Goal: Transaction & Acquisition: Purchase product/service

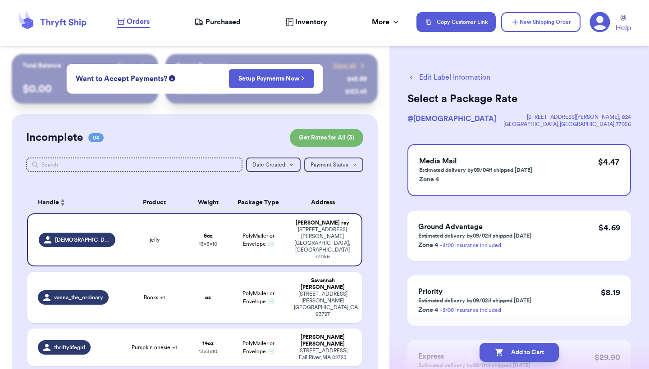
scroll to position [85, 0]
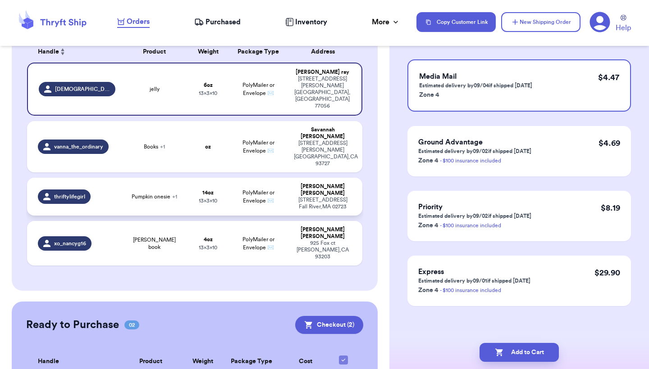
click at [318, 183] on div "[PERSON_NAME]" at bounding box center [323, 190] width 58 height 14
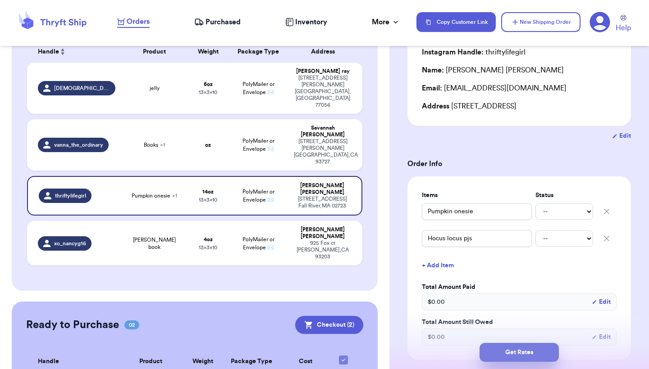
click at [523, 347] on button "Get Rates" at bounding box center [518, 352] width 79 height 19
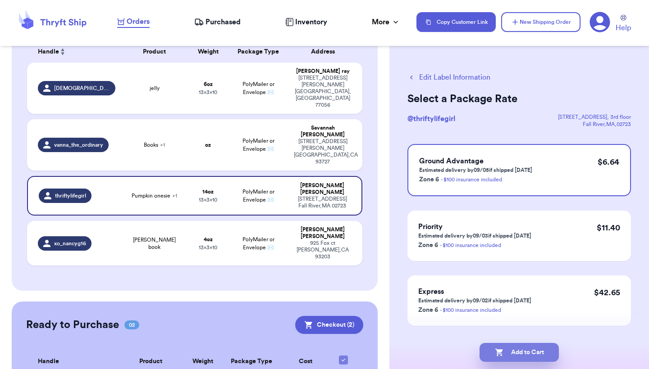
click at [543, 348] on button "Add to Cart" at bounding box center [518, 352] width 79 height 19
checkbox input "true"
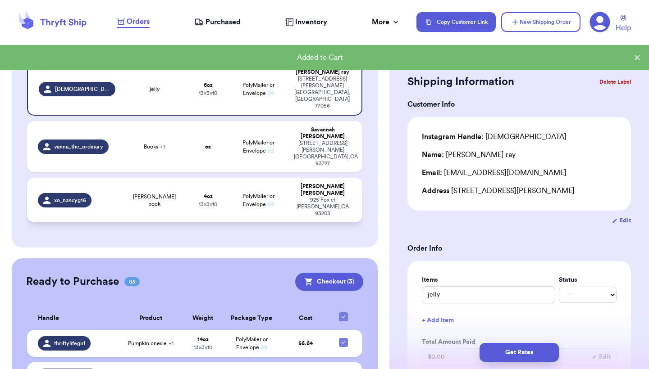
click at [334, 183] on div "[PERSON_NAME]" at bounding box center [323, 190] width 58 height 14
type input "[PERSON_NAME] book"
type input "4"
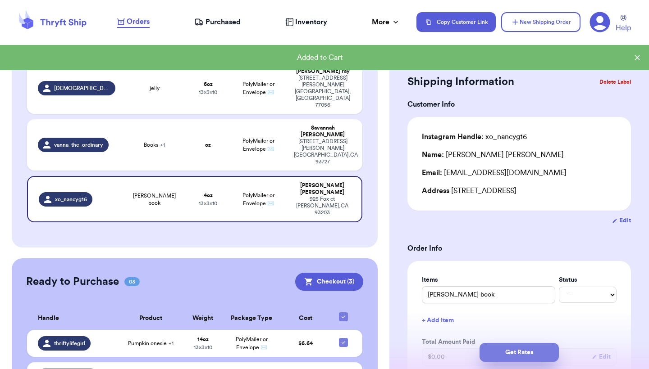
click at [509, 353] on button "Get Rates" at bounding box center [518, 352] width 79 height 19
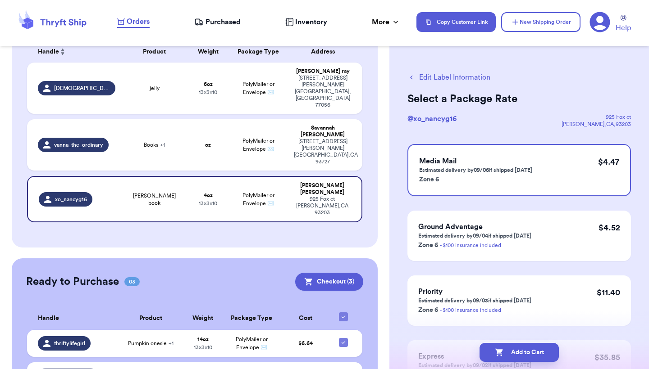
click at [509, 353] on button "Add to Cart" at bounding box center [518, 352] width 79 height 19
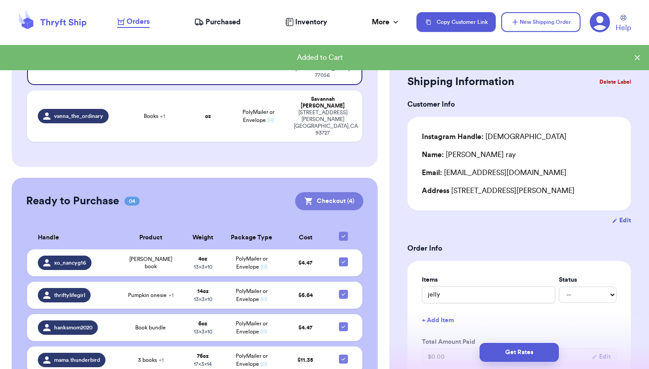
scroll to position [181, 0]
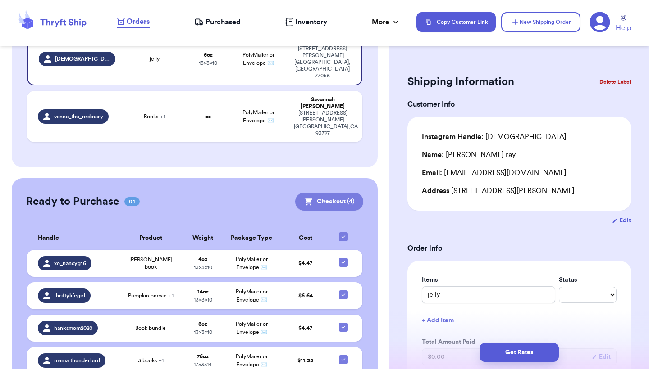
click at [337, 193] on button "Checkout ( 4 )" at bounding box center [329, 202] width 68 height 18
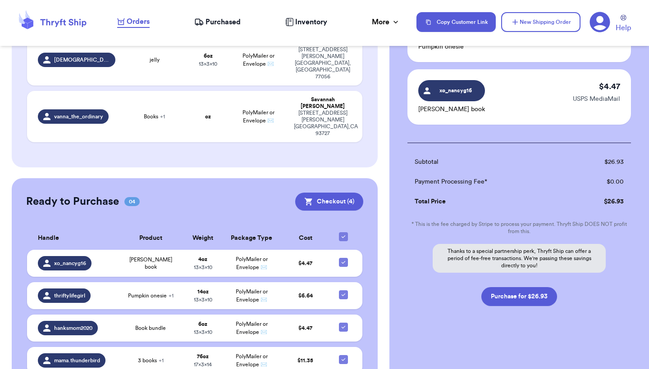
scroll to position [230, 0]
click at [528, 297] on button "Purchase for $26.93" at bounding box center [519, 296] width 76 height 19
checkbox input "false"
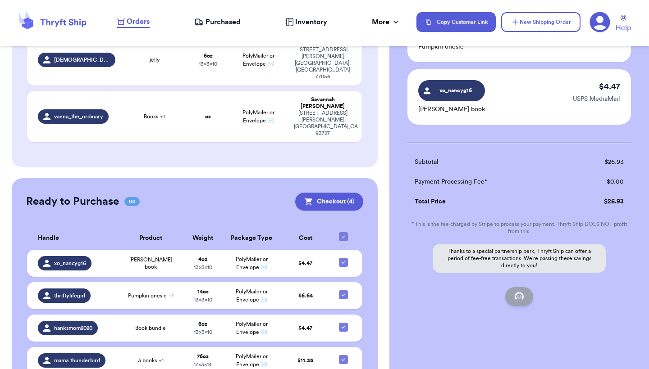
checkbox input "false"
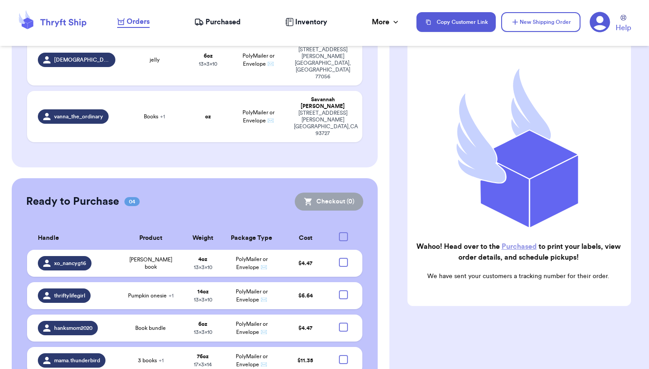
checkbox input "true"
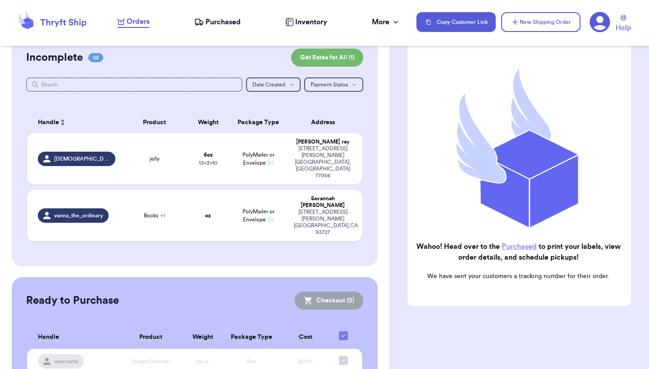
click at [232, 21] on span "Purchased" at bounding box center [222, 22] width 35 height 11
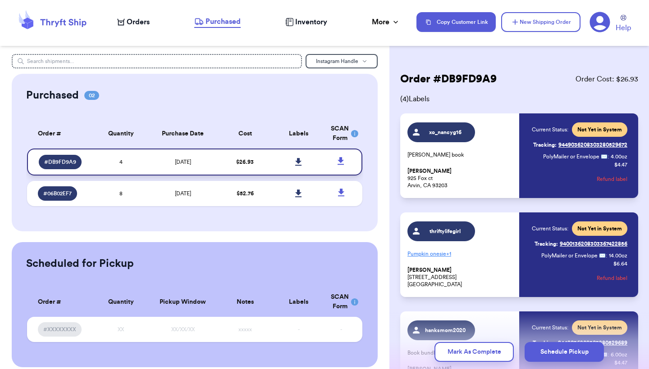
click at [298, 165] on icon at bounding box center [298, 162] width 6 height 8
